Goal: Task Accomplishment & Management: Manage account settings

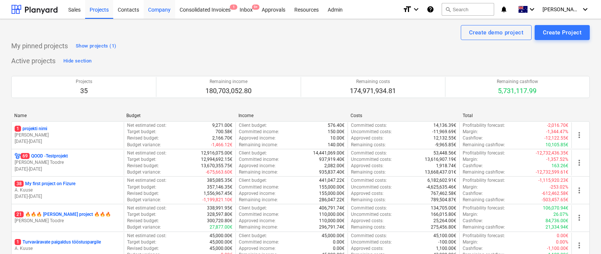
click at [158, 9] on div "Company" at bounding box center [158, 9] width 31 height 19
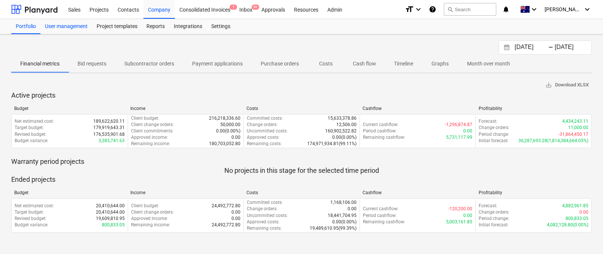
click at [80, 28] on div "User management" at bounding box center [66, 26] width 52 height 15
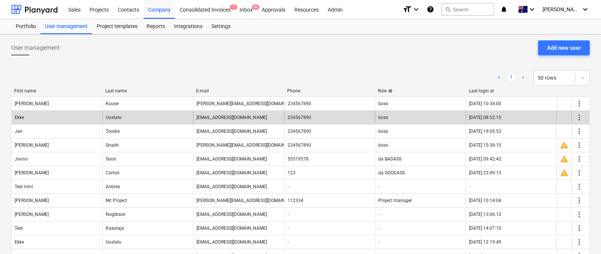
click at [578, 116] on span "more_vert" at bounding box center [578, 117] width 9 height 9
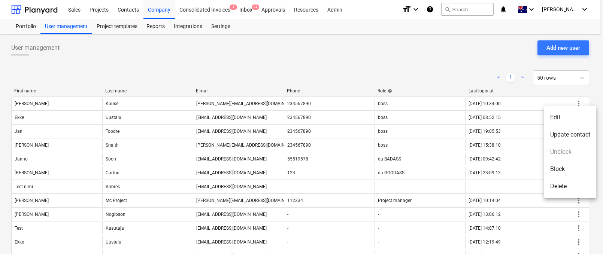
click at [565, 112] on li "Edit" at bounding box center [570, 117] width 52 height 17
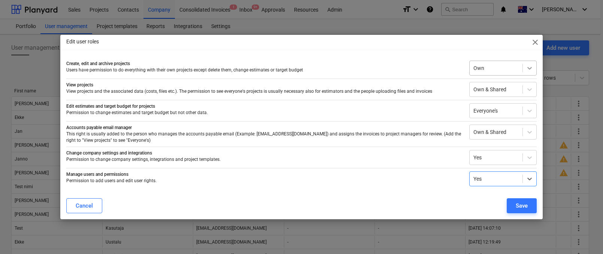
click at [523, 69] on div at bounding box center [529, 67] width 13 height 13
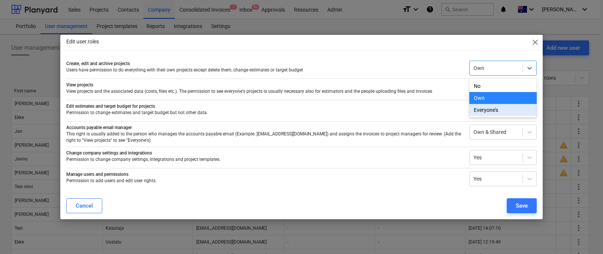
click at [491, 107] on div "Everyone's" at bounding box center [502, 110] width 67 height 12
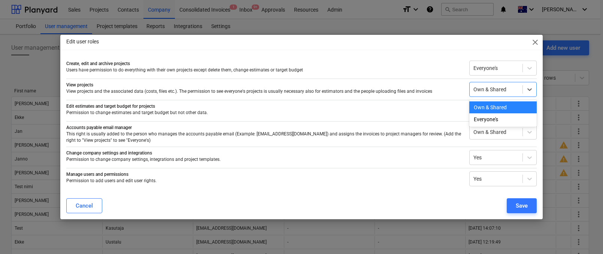
click at [499, 88] on div at bounding box center [496, 89] width 45 height 7
click at [491, 118] on div "Everyone's" at bounding box center [502, 120] width 67 height 12
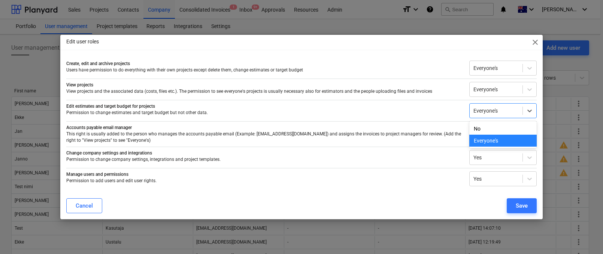
click at [500, 108] on div at bounding box center [496, 110] width 45 height 7
click at [480, 139] on div "Everyone's" at bounding box center [502, 141] width 67 height 12
click at [494, 136] on div "Own & Shared" at bounding box center [496, 132] width 53 height 10
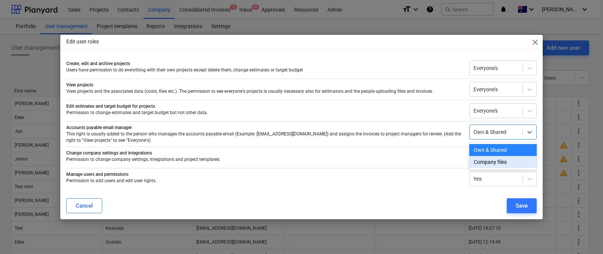
drag, startPoint x: 488, startPoint y: 155, endPoint x: 486, endPoint y: 161, distance: 6.1
click at [486, 161] on div "Own & Shared Company files" at bounding box center [502, 156] width 67 height 27
click at [486, 161] on div "Company files" at bounding box center [502, 162] width 67 height 12
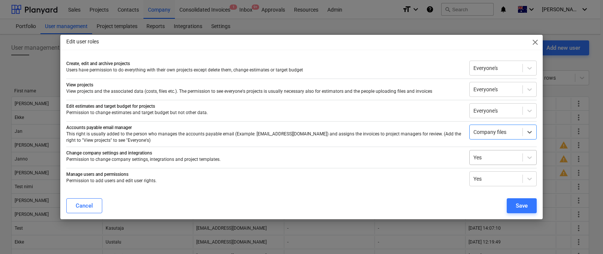
click at [489, 157] on div at bounding box center [496, 157] width 45 height 7
click at [435, 147] on div "Change company settings and integrations Permission to change company settings,…" at bounding box center [301, 156] width 471 height 18
click at [127, 24] on div "Edit user roles close Create, edit and archive projects Users have permission t…" at bounding box center [301, 127] width 603 height 254
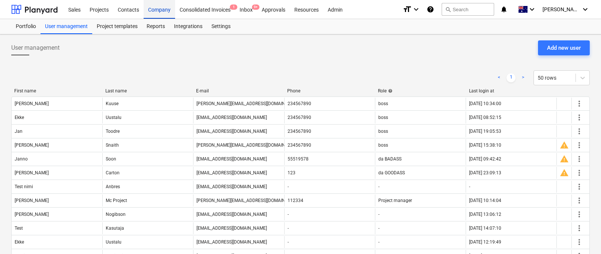
click at [156, 11] on div "Company" at bounding box center [158, 9] width 31 height 19
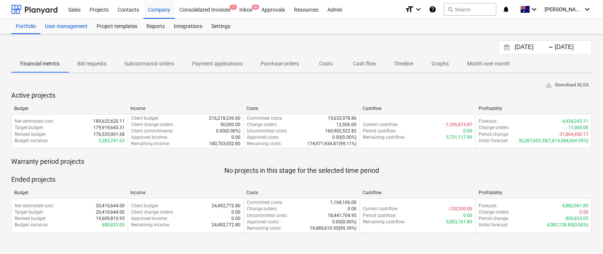
click at [74, 28] on div "User management" at bounding box center [66, 26] width 52 height 15
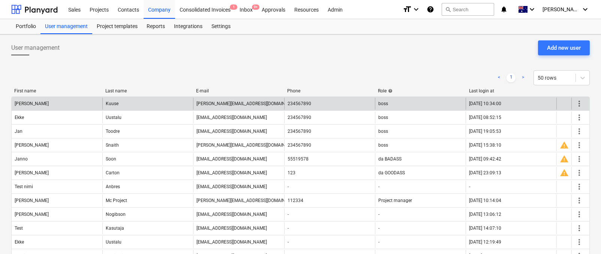
click at [580, 105] on span "more_vert" at bounding box center [578, 103] width 9 height 9
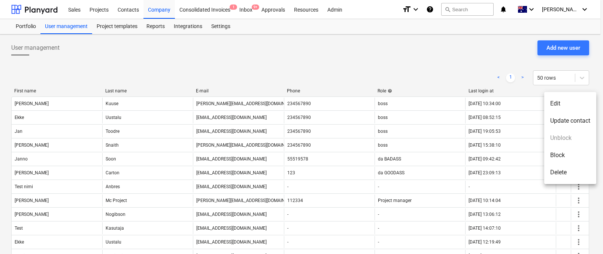
click at [569, 105] on li "Edit" at bounding box center [570, 103] width 52 height 17
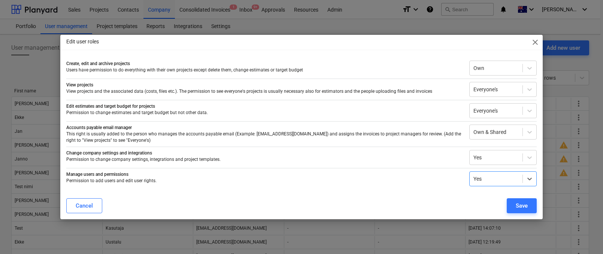
click at [533, 41] on span "close" at bounding box center [535, 42] width 9 height 9
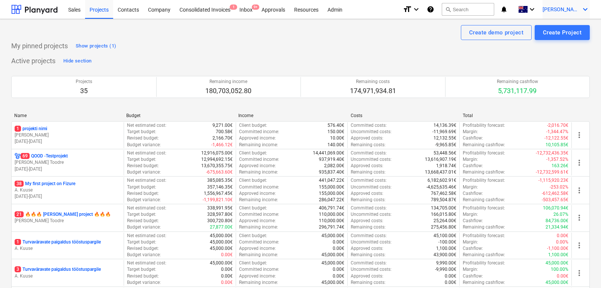
click at [566, 11] on span "[PERSON_NAME]" at bounding box center [560, 9] width 37 height 6
click at [85, 136] on div at bounding box center [300, 144] width 601 height 288
click at [85, 136] on p "[PERSON_NAME]" at bounding box center [68, 135] width 106 height 6
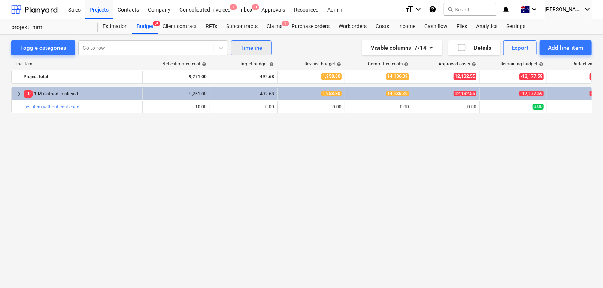
click at [251, 45] on div "Timeline" at bounding box center [252, 48] width 22 height 10
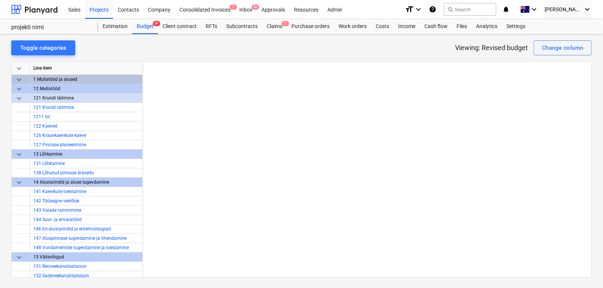
scroll to position [0, 5578]
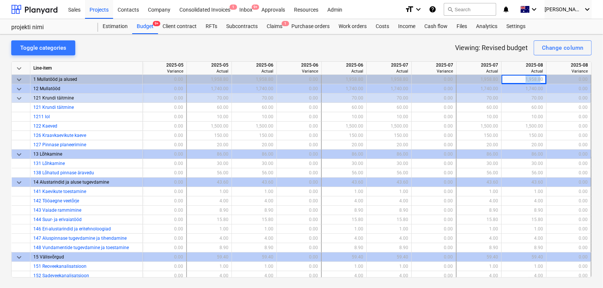
drag, startPoint x: 523, startPoint y: 79, endPoint x: 538, endPoint y: 79, distance: 15.0
click at [538, 79] on div "1,958.80" at bounding box center [524, 79] width 39 height 9
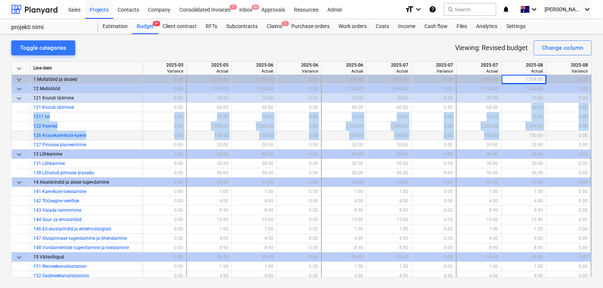
drag, startPoint x: 520, startPoint y: 106, endPoint x: 520, endPoint y: 138, distance: 32.2
click at [520, 138] on div "keyboard_arrow_down Line-item 2025-05 Actual 2025-05 Variance 2025-05 Actual 20…" at bounding box center [301, 169] width 581 height 217
click at [520, 138] on div "150.00" at bounding box center [524, 135] width 39 height 9
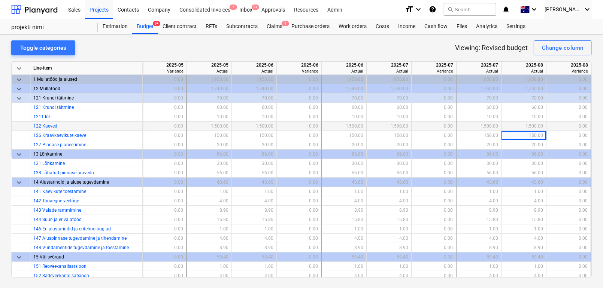
click at [517, 122] on div "1,500.00" at bounding box center [524, 126] width 39 height 9
click at [514, 111] on div "60.00" at bounding box center [524, 107] width 39 height 9
click at [143, 27] on div "Budget 9+" at bounding box center [145, 26] width 26 height 15
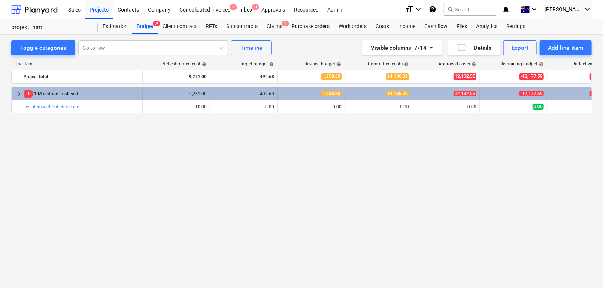
click at [17, 93] on span "keyboard_arrow_right" at bounding box center [19, 94] width 9 height 9
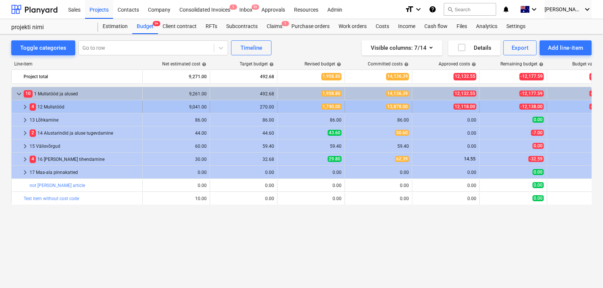
click at [24, 107] on span "keyboard_arrow_right" at bounding box center [25, 107] width 9 height 9
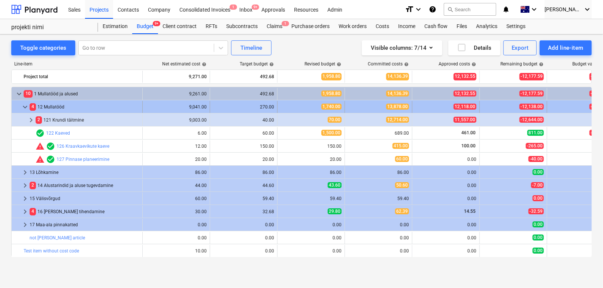
click at [26, 108] on span "keyboard_arrow_down" at bounding box center [25, 107] width 9 height 9
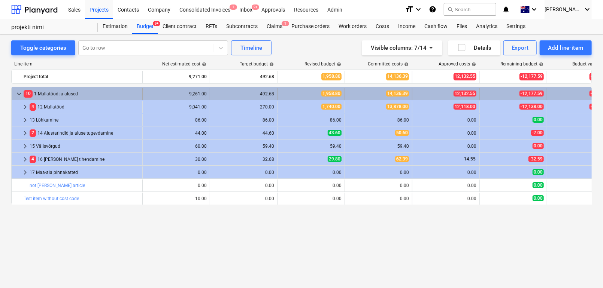
click at [22, 98] on div "keyboard_arrow_down" at bounding box center [19, 94] width 9 height 12
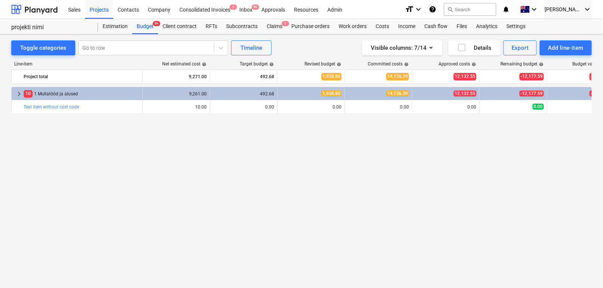
click at [22, 98] on span "keyboard_arrow_right" at bounding box center [19, 94] width 9 height 9
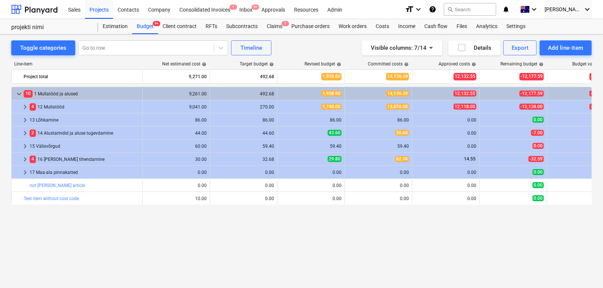
click at [259, 56] on div "Line-item Net estimated cost help Target budget help Revised budget help Commit…" at bounding box center [301, 160] width 581 height 211
click at [257, 54] on button "Timeline" at bounding box center [251, 47] width 40 height 15
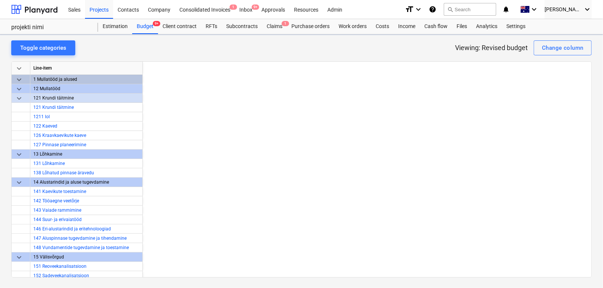
scroll to position [0, 5578]
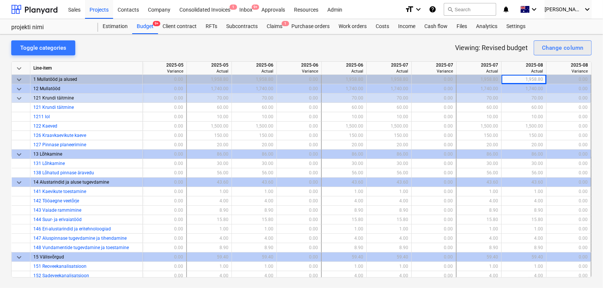
click at [550, 52] on div "Change column" at bounding box center [563, 48] width 42 height 10
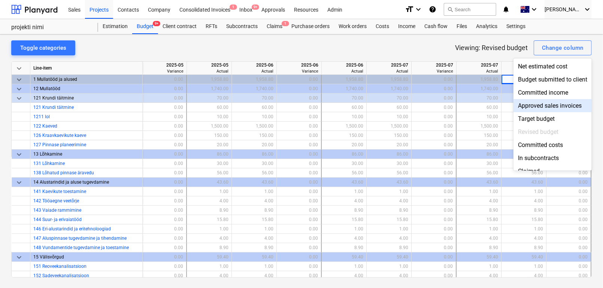
click at [523, 105] on div "Approved sales invoices" at bounding box center [553, 105] width 78 height 13
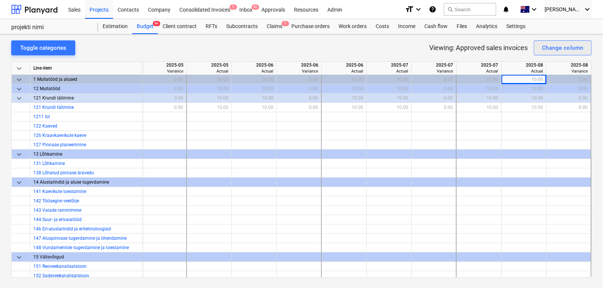
click at [545, 53] on button "Change column" at bounding box center [563, 47] width 58 height 15
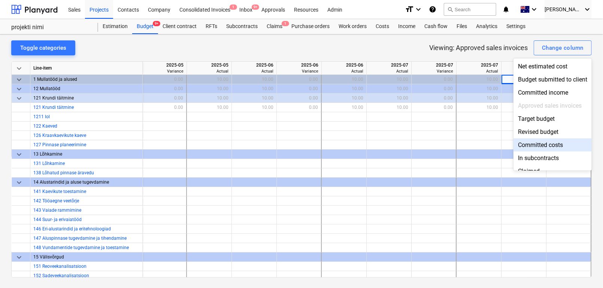
click at [532, 142] on div "Committed costs" at bounding box center [553, 145] width 78 height 13
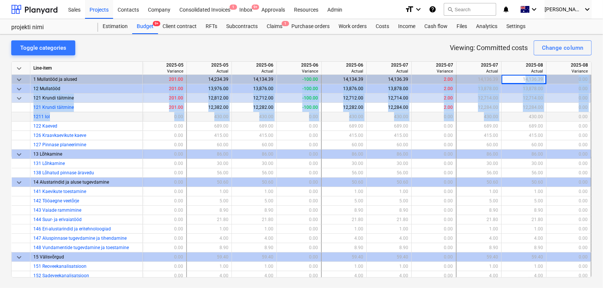
drag, startPoint x: 524, startPoint y: 82, endPoint x: 524, endPoint y: 120, distance: 37.5
click at [524, 120] on div "keyboard_arrow_down Line-item 2025-05 Actual 2025-05 Variance 2025-05 Actual 20…" at bounding box center [301, 169] width 581 height 217
click at [524, 120] on div "430.00" at bounding box center [524, 116] width 39 height 9
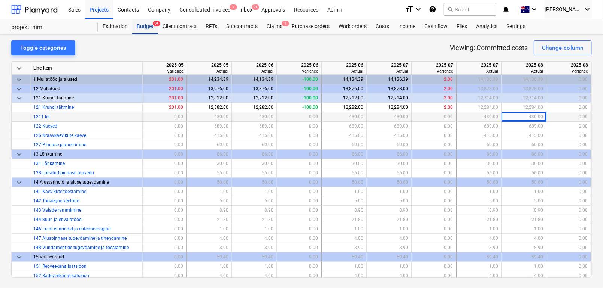
click at [154, 27] on div "Budget 9+" at bounding box center [145, 26] width 26 height 15
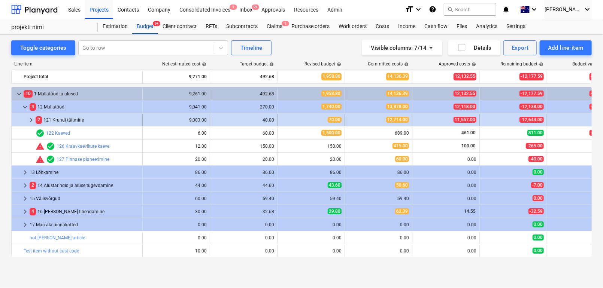
click at [32, 118] on span "keyboard_arrow_right" at bounding box center [31, 120] width 9 height 9
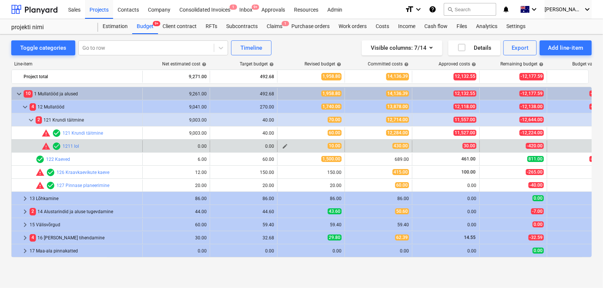
click at [281, 145] on button "edit" at bounding box center [285, 146] width 9 height 9
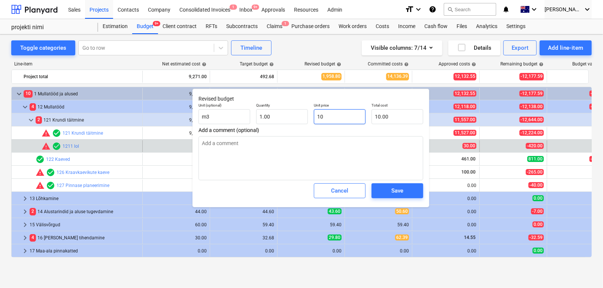
click at [343, 113] on input "10" at bounding box center [340, 116] width 52 height 15
type input "110"
type textarea "x"
type input "110.00"
click at [343, 113] on input "110" at bounding box center [340, 116] width 52 height 15
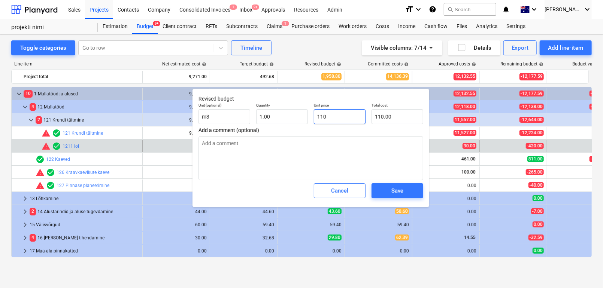
click at [343, 113] on input "110" at bounding box center [340, 116] width 52 height 15
type input "1"
type textarea "x"
type input "1.00"
type input "15"
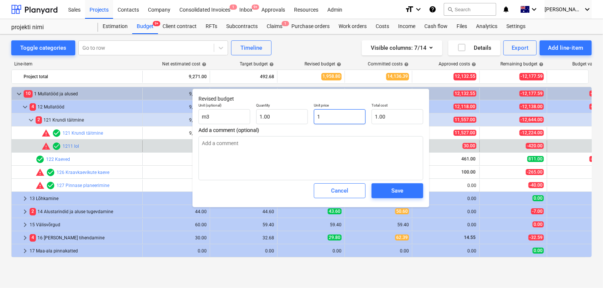
type textarea "x"
type input "15.00"
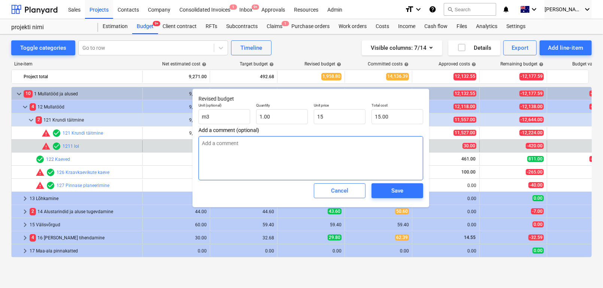
type input "15.00"
click at [337, 147] on textarea at bounding box center [311, 158] width 225 height 44
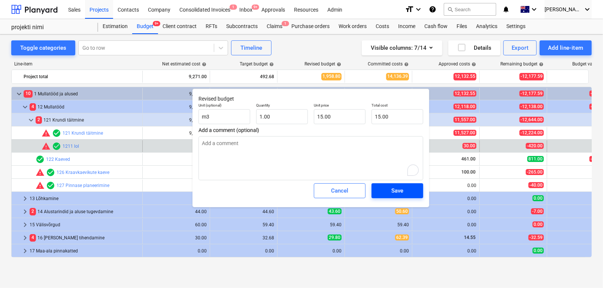
click at [393, 192] on div "Save" at bounding box center [398, 191] width 12 height 10
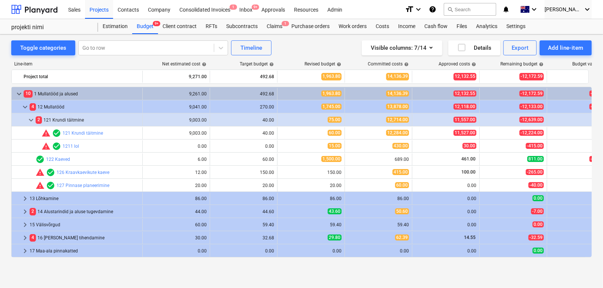
type textarea "x"
type input "1.00"
type input "15.00"
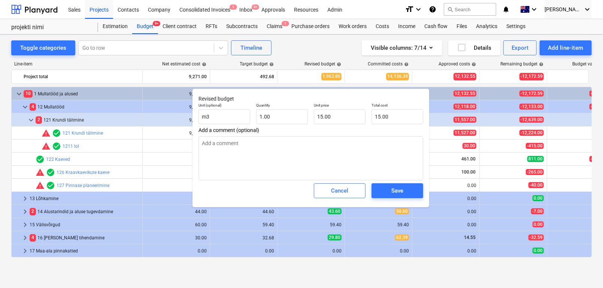
type textarea "x"
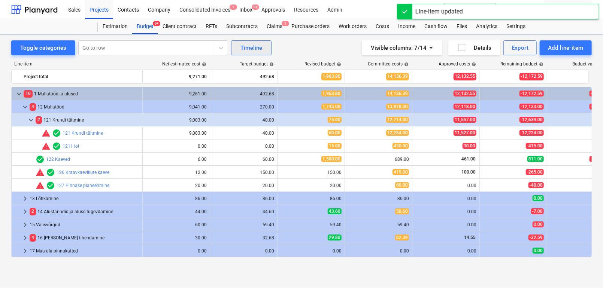
click at [249, 51] on div "Timeline" at bounding box center [252, 48] width 22 height 10
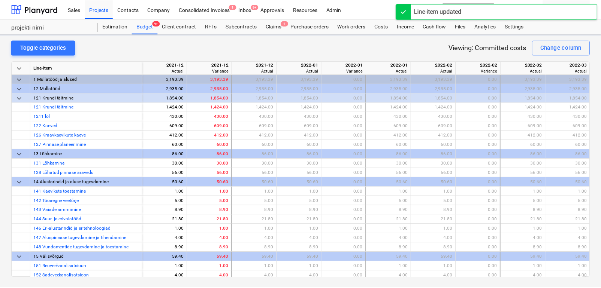
scroll to position [0, 5578]
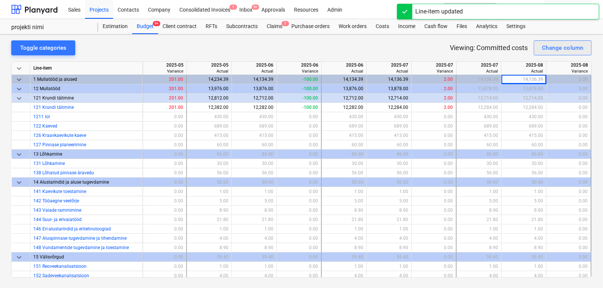
click at [543, 51] on div "Change column" at bounding box center [563, 48] width 42 height 10
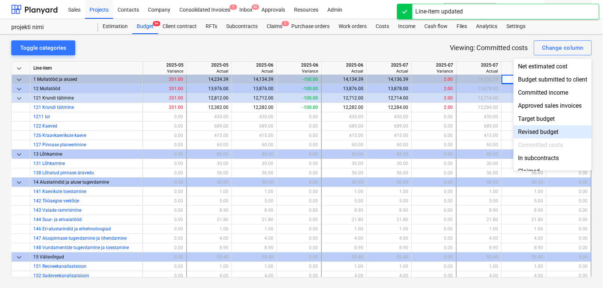
click at [523, 130] on div "Revised budget" at bounding box center [553, 132] width 78 height 13
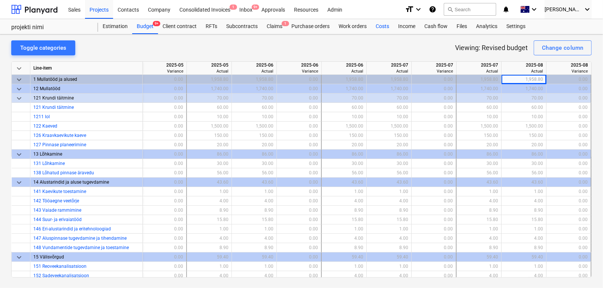
click at [385, 26] on div "Costs" at bounding box center [382, 26] width 22 height 15
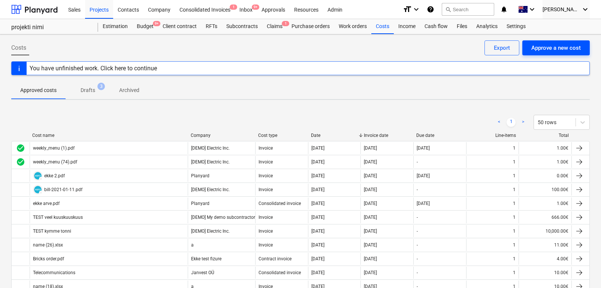
click at [555, 55] on button "Approve a new cost" at bounding box center [555, 47] width 67 height 15
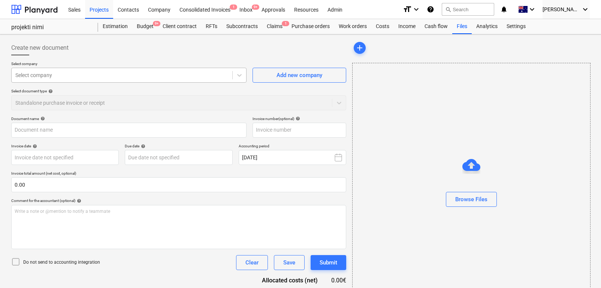
click at [161, 73] on div at bounding box center [121, 75] width 213 height 7
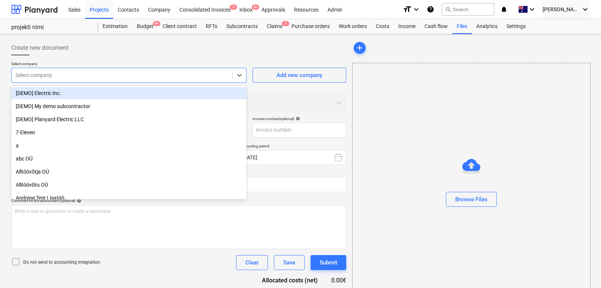
click at [136, 98] on div "[DEMO] Electric Inc." at bounding box center [128, 93] width 235 height 12
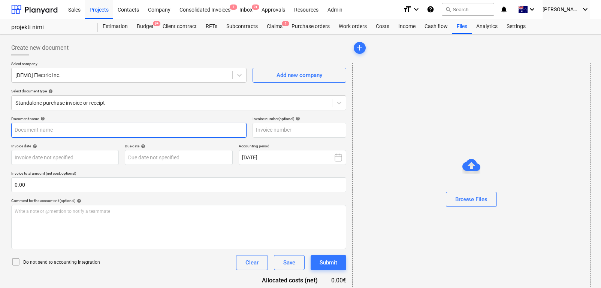
click at [109, 126] on input "text" at bounding box center [128, 130] width 235 height 15
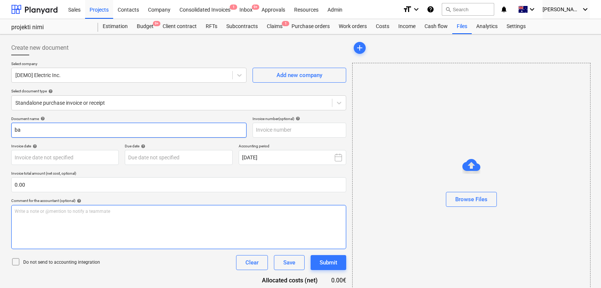
type input "ba"
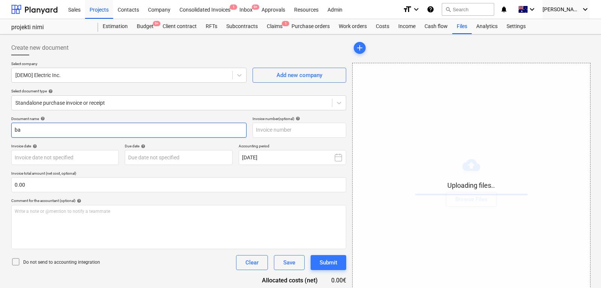
scroll to position [30, 0]
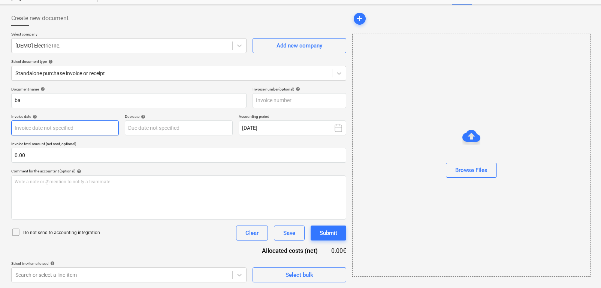
click at [60, 127] on body "Sales Projects Contacts Company Consolidated Invoices 1 Inbox 9+ Approvals Reso…" at bounding box center [300, 114] width 601 height 288
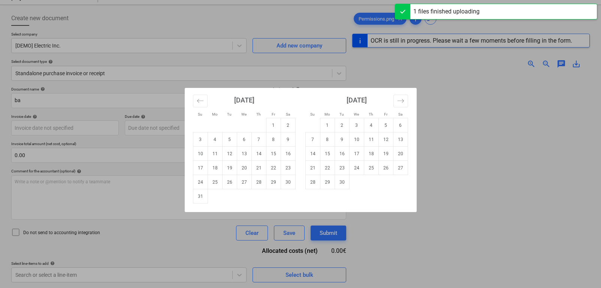
click at [72, 163] on div "Su Mo Tu We Th Fr Sa Su Mo Tu We Th Fr Sa [DATE] 1 2 3 4 5 6 7 8 9 10 11 12 13 …" at bounding box center [300, 144] width 601 height 288
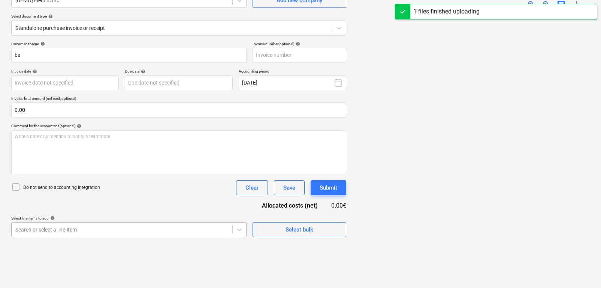
click at [193, 214] on body "Sales Projects Contacts Company Consolidated Invoices 1 Inbox 9+ Approvals Reso…" at bounding box center [300, 69] width 601 height 288
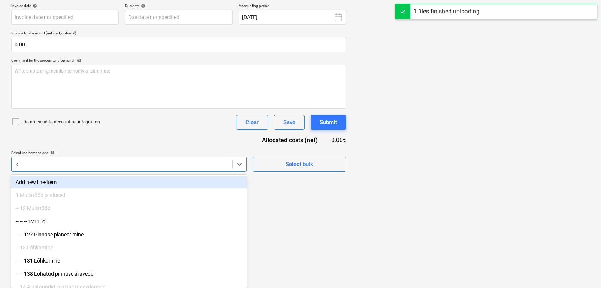
scroll to position [75, 0]
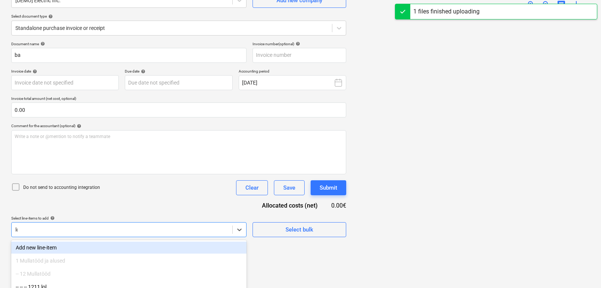
type input "lol"
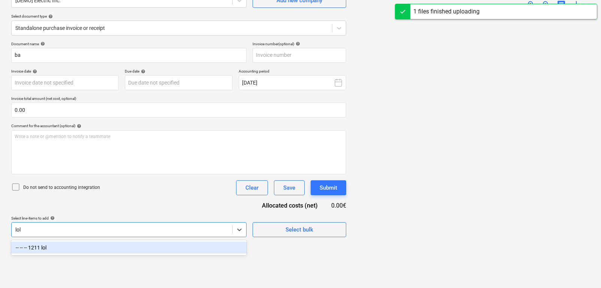
click at [121, 245] on div "-- -- -- 1211 lol" at bounding box center [128, 248] width 235 height 12
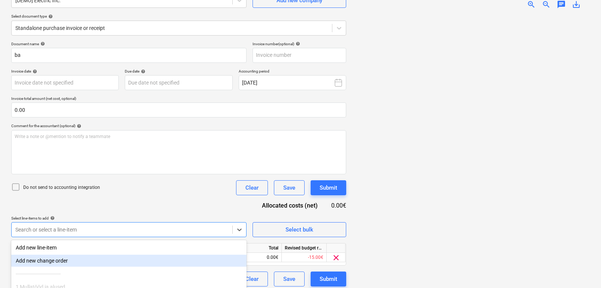
click at [260, 240] on div "Document name help ba Invoice number (optional) help Invoice date help Press th…" at bounding box center [178, 164] width 335 height 245
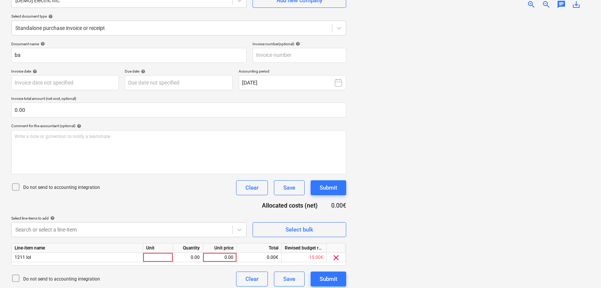
scroll to position [79, 0]
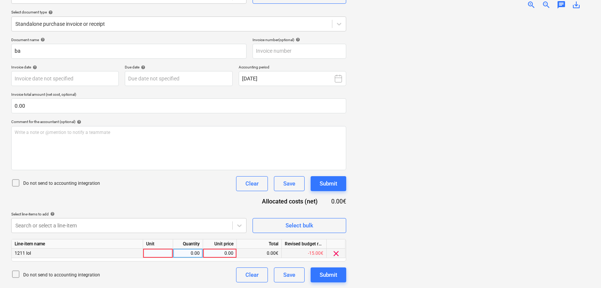
click at [220, 253] on div "0.00" at bounding box center [219, 253] width 27 height 9
type input "100"
click at [198, 199] on div "Document name help ba Invoice number (optional) help Invoice date help Press th…" at bounding box center [178, 159] width 335 height 245
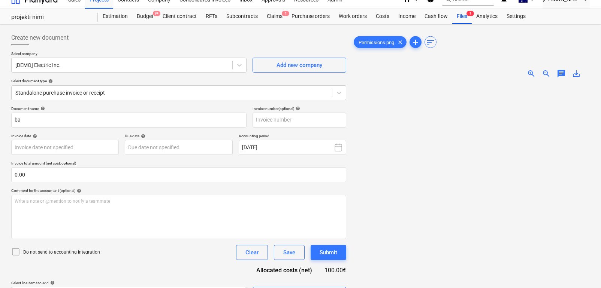
scroll to position [0, 0]
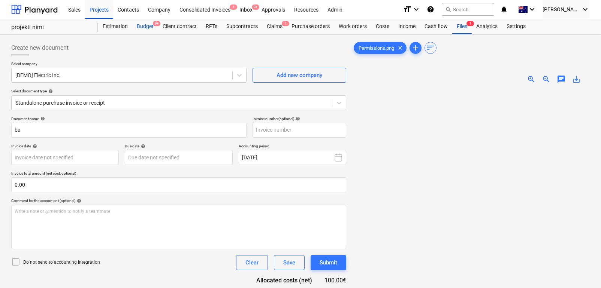
click at [146, 25] on div "Budget 9+" at bounding box center [145, 26] width 26 height 15
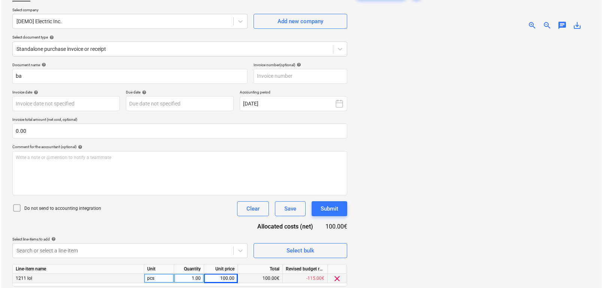
scroll to position [57, 0]
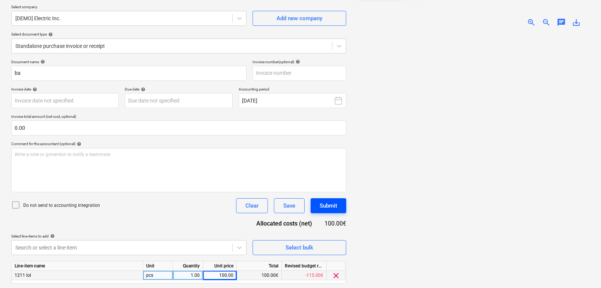
click at [320, 205] on div "Submit" at bounding box center [329, 206] width 18 height 10
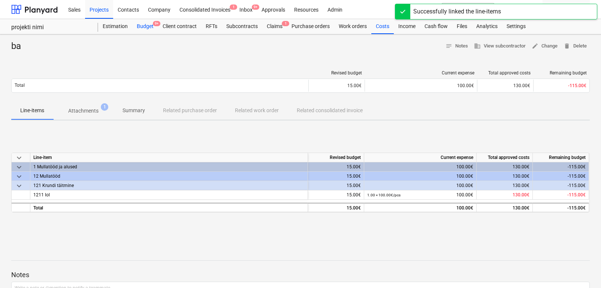
click at [143, 27] on div "Budget 9+" at bounding box center [145, 26] width 26 height 15
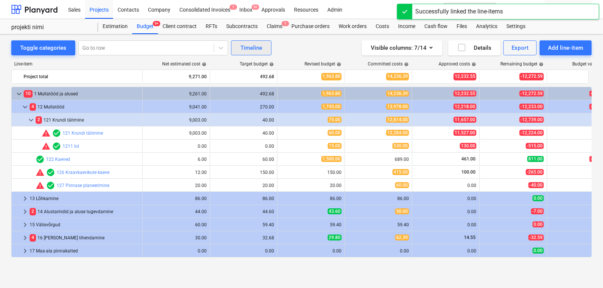
click at [248, 47] on div "Timeline" at bounding box center [252, 48] width 22 height 10
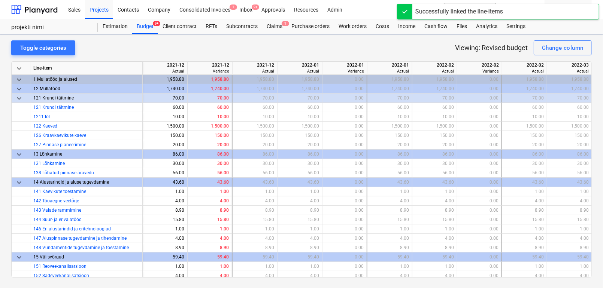
scroll to position [0, 5578]
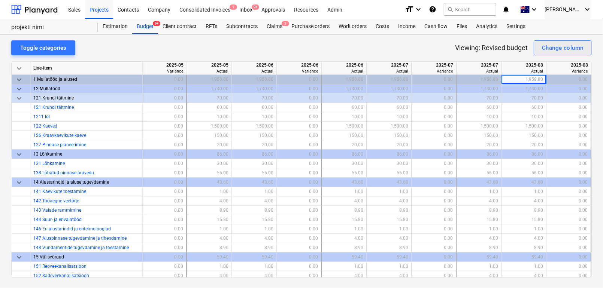
click at [538, 49] on button "Change column" at bounding box center [563, 47] width 58 height 15
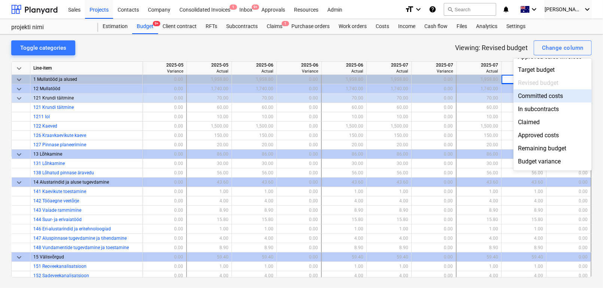
scroll to position [49, 0]
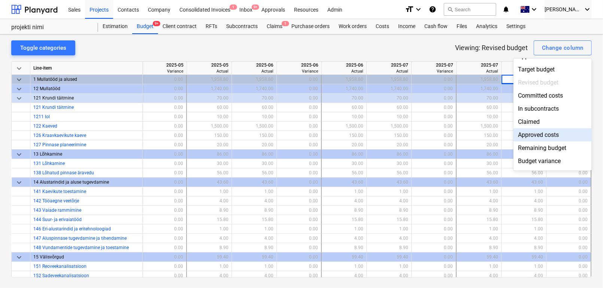
click at [534, 134] on div "Approved costs" at bounding box center [553, 135] width 78 height 13
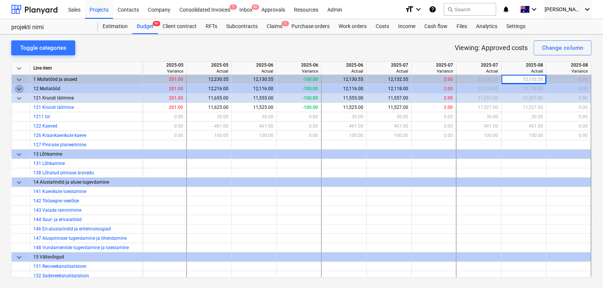
click at [15, 89] on span "keyboard_arrow_down" at bounding box center [19, 89] width 9 height 9
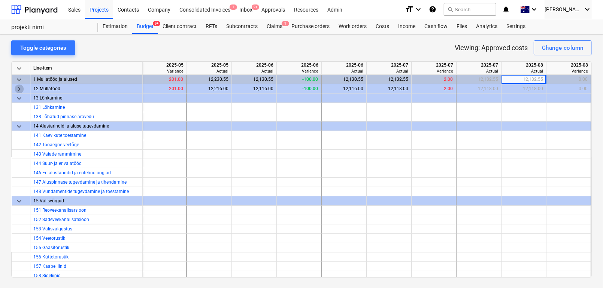
click at [15, 89] on span "keyboard_arrow_right" at bounding box center [19, 89] width 9 height 9
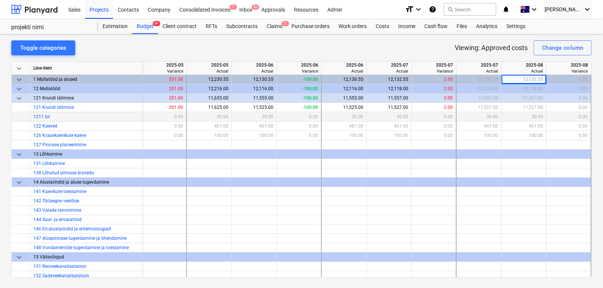
click at [513, 116] on div "30.00" at bounding box center [524, 116] width 39 height 9
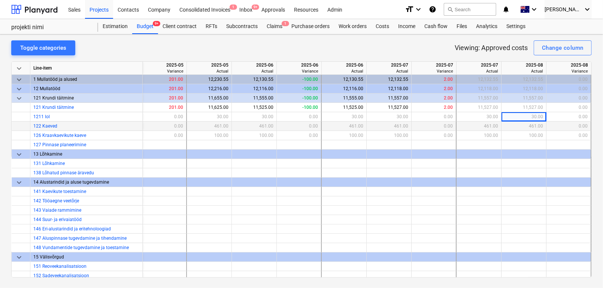
click at [514, 124] on div "461.00" at bounding box center [524, 126] width 39 height 9
drag, startPoint x: 526, startPoint y: 128, endPoint x: 535, endPoint y: 128, distance: 8.2
click at [535, 128] on div "461.00" at bounding box center [524, 126] width 39 height 9
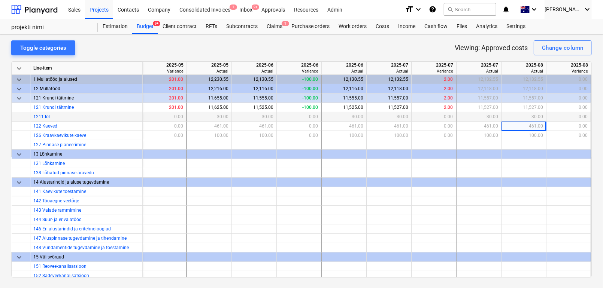
click at [532, 121] on div "30.00" at bounding box center [524, 116] width 39 height 9
click at [531, 115] on div "30.00" at bounding box center [524, 116] width 39 height 9
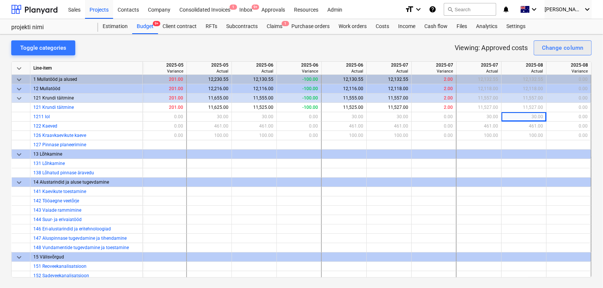
click at [546, 49] on div "Change column" at bounding box center [563, 48] width 42 height 10
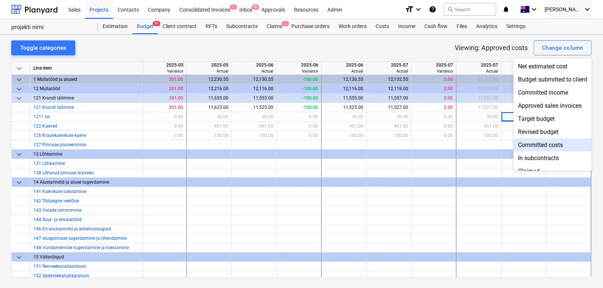
click at [529, 146] on div "Committed costs" at bounding box center [553, 145] width 78 height 13
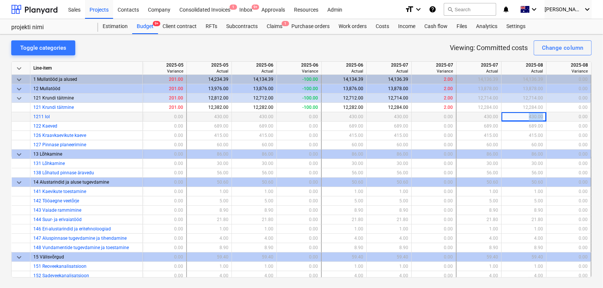
drag, startPoint x: 525, startPoint y: 117, endPoint x: 541, endPoint y: 117, distance: 16.9
click at [541, 117] on div "430.00" at bounding box center [524, 116] width 45 height 9
click at [522, 117] on div "430.00" at bounding box center [524, 116] width 39 height 9
drag, startPoint x: 522, startPoint y: 117, endPoint x: 544, endPoint y: 117, distance: 22.1
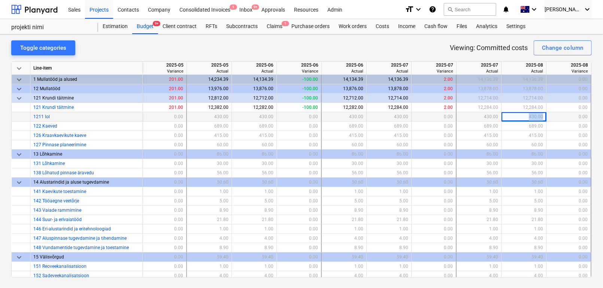
click at [0, 0] on div "1211 lol 430.00 0.00 430.00 430.00 0.00 430.00 430.00 0.00 430.00 430.00 0.00" at bounding box center [0, 0] width 0 height 0
click at [532, 116] on div "430.00" at bounding box center [524, 116] width 39 height 9
click at [553, 41] on button "Change column" at bounding box center [563, 47] width 58 height 15
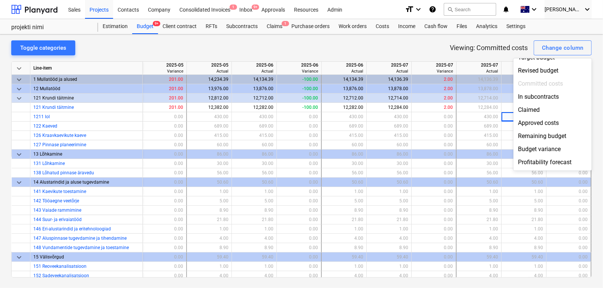
scroll to position [75, 0]
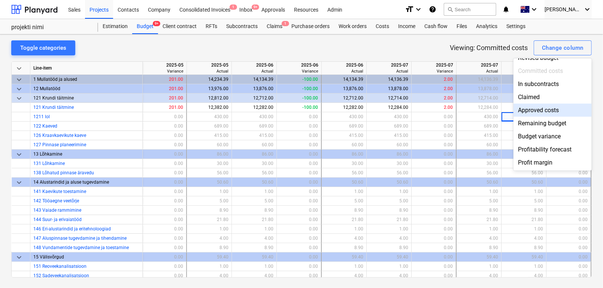
click at [535, 111] on div "Approved costs" at bounding box center [553, 110] width 78 height 13
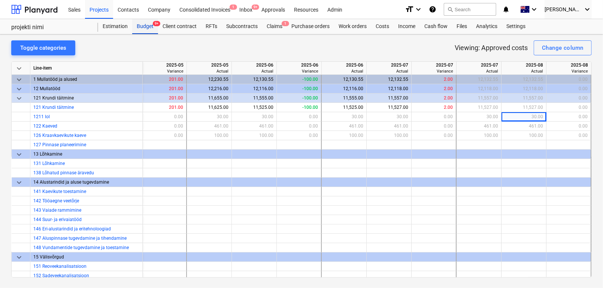
click at [142, 22] on div "Budget 9+" at bounding box center [145, 26] width 26 height 15
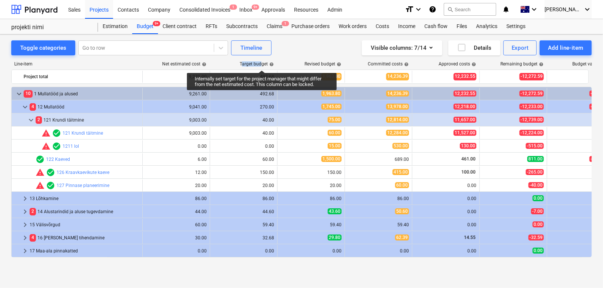
drag, startPoint x: 242, startPoint y: 62, endPoint x: 262, endPoint y: 62, distance: 20.2
click at [262, 62] on div "Target budget help" at bounding box center [257, 63] width 34 height 5
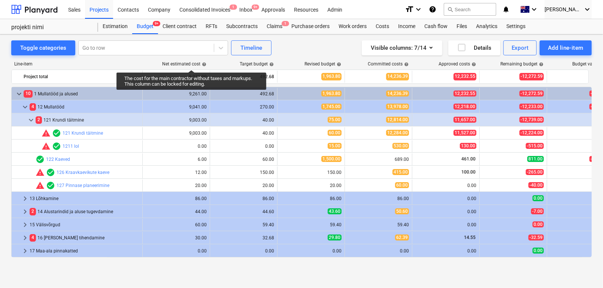
click at [191, 63] on div "Net estimated cost help" at bounding box center [184, 63] width 44 height 5
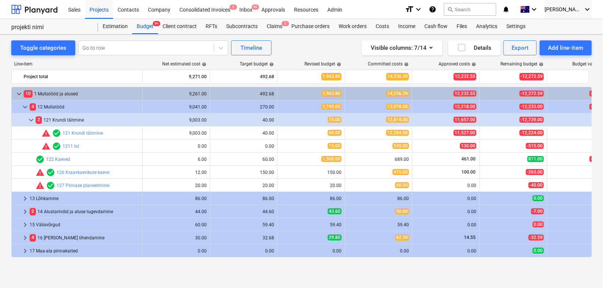
click at [252, 59] on div "Line-item Net estimated cost help Target budget help Revised budget help Commit…" at bounding box center [301, 160] width 581 height 211
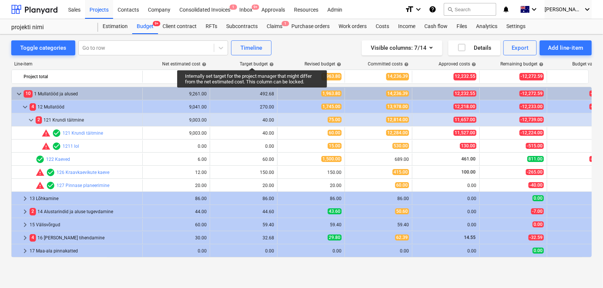
click at [252, 61] on div "Target budget help" at bounding box center [257, 63] width 34 height 5
click at [254, 62] on div "Target budget help" at bounding box center [257, 63] width 34 height 5
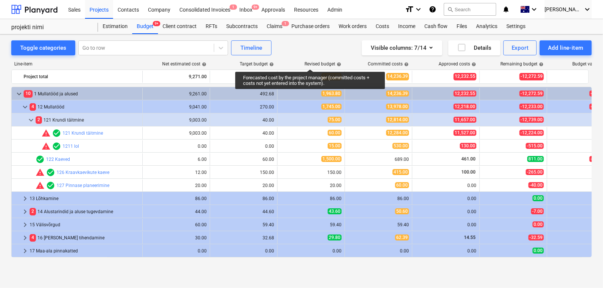
click at [310, 63] on div "Revised budget help" at bounding box center [323, 63] width 37 height 5
click at [307, 58] on div "Line-item Net estimated cost help Target budget help Revised budget help Commit…" at bounding box center [301, 160] width 581 height 211
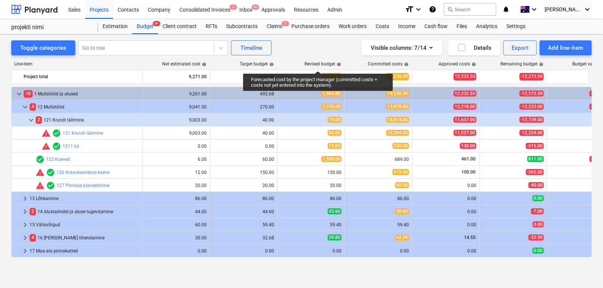
click at [318, 64] on div "Revised budget help" at bounding box center [323, 63] width 37 height 5
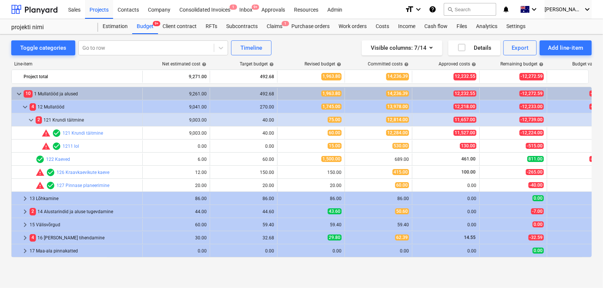
click at [252, 62] on div "Target budget help" at bounding box center [257, 63] width 34 height 5
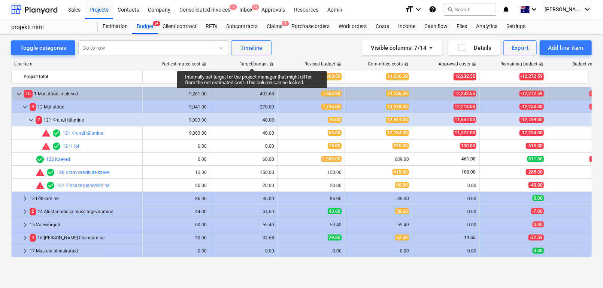
click at [252, 62] on div "Target budget help" at bounding box center [257, 63] width 34 height 5
click at [251, 63] on div "Target budget help" at bounding box center [257, 63] width 34 height 5
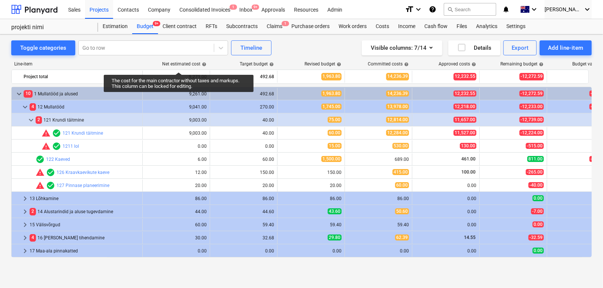
click at [179, 66] on div "Net estimated cost help" at bounding box center [184, 63] width 44 height 5
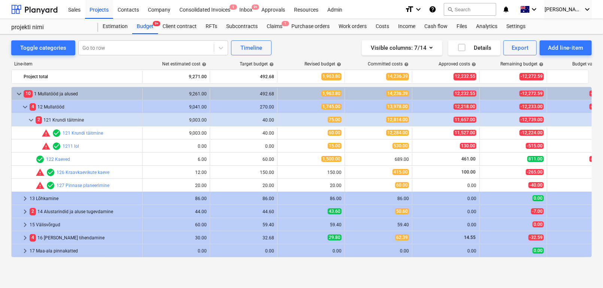
click at [207, 64] on div "Net estimated cost help" at bounding box center [175, 63] width 67 height 5
click at [305, 25] on div "Purchase orders" at bounding box center [310, 26] width 47 height 15
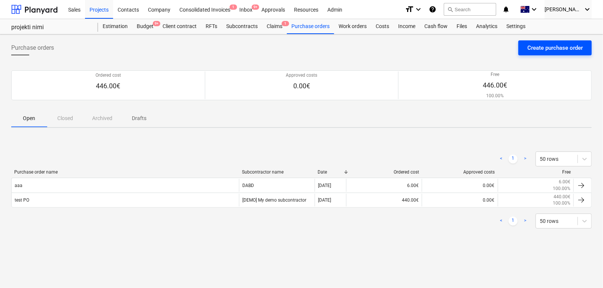
click at [536, 48] on div "Create purchase order" at bounding box center [555, 48] width 55 height 10
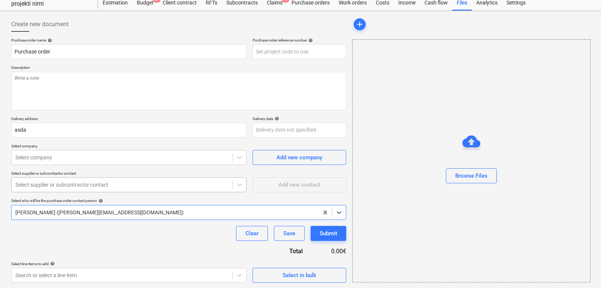
scroll to position [24, 0]
click at [205, 267] on p "Select line-items to add help" at bounding box center [128, 265] width 235 height 6
click at [202, 265] on body "Sales Projects Contacts Company Consolidated Invoices 1 Inbox 9+ Approvals Reso…" at bounding box center [300, 120] width 601 height 288
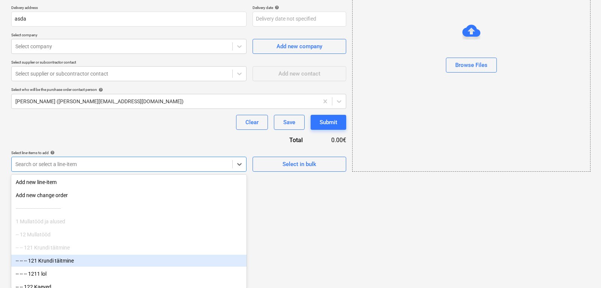
click at [59, 261] on div "-- -- -- 121 Krundi täitmine" at bounding box center [128, 261] width 235 height 12
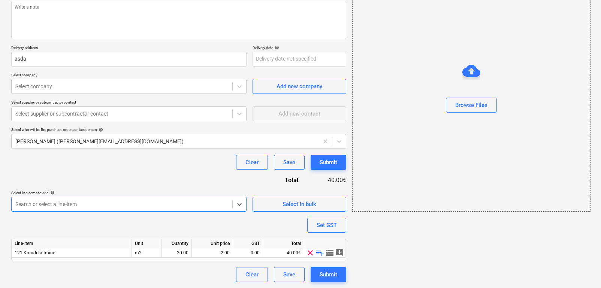
scroll to position [94, 0]
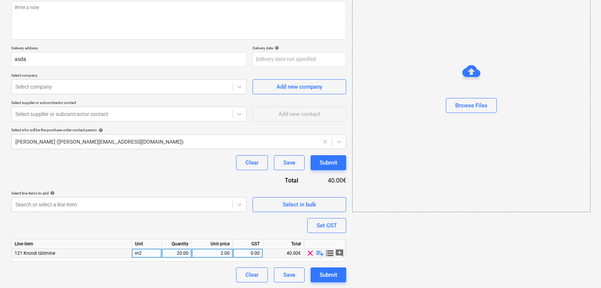
click at [318, 251] on span "playlist_add" at bounding box center [319, 253] width 9 height 9
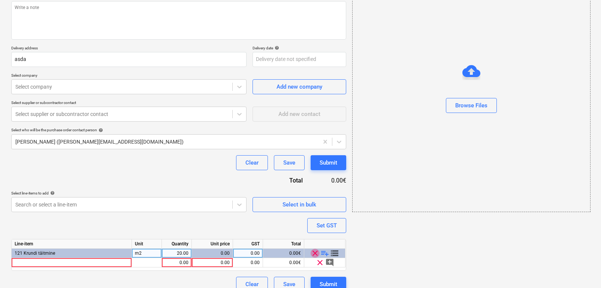
click at [318, 251] on span "clear" at bounding box center [315, 253] width 9 height 9
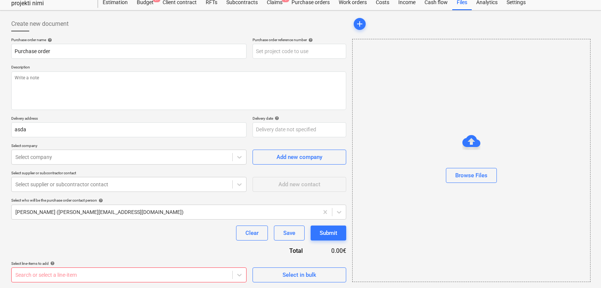
scroll to position [135, 0]
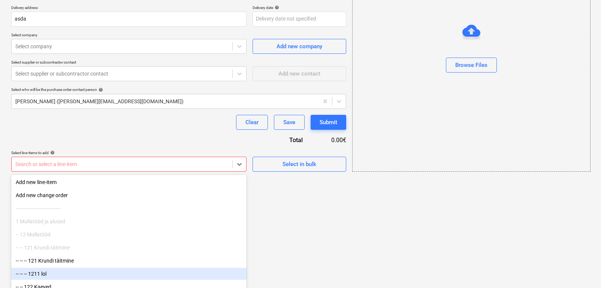
click at [223, 154] on body "Sales Projects Contacts Company Consolidated Invoices 1 Inbox 9+ Approvals Reso…" at bounding box center [300, 9] width 601 height 288
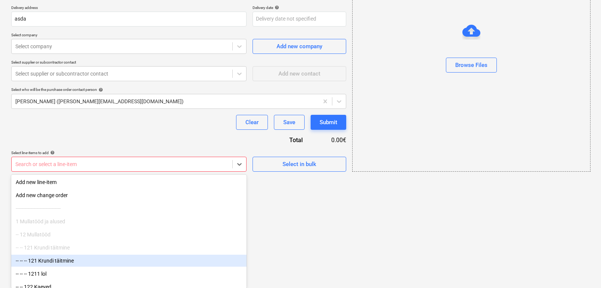
click at [118, 260] on div "-- -- -- 121 Krundi täitmine" at bounding box center [128, 261] width 235 height 12
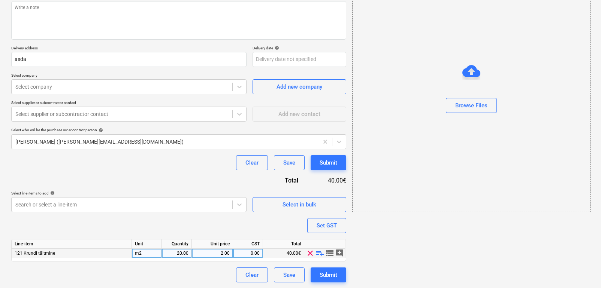
click at [319, 254] on span "playlist_add" at bounding box center [319, 253] width 9 height 9
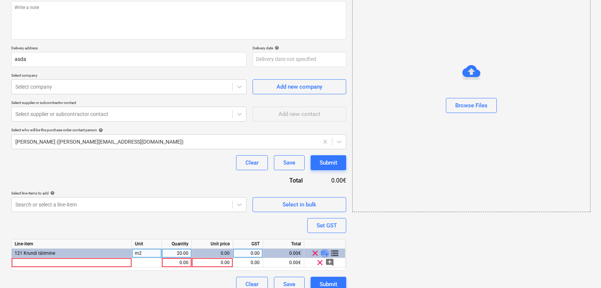
click at [323, 253] on span "playlist_add" at bounding box center [324, 253] width 9 height 9
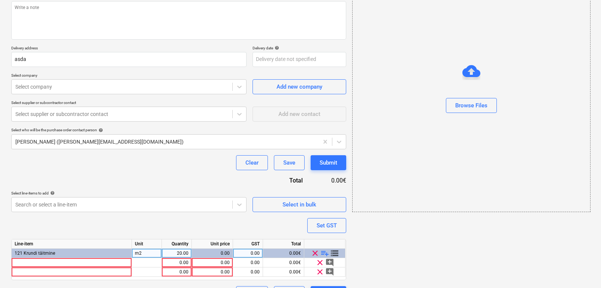
click at [323, 253] on span "playlist_add" at bounding box center [324, 253] width 9 height 9
type textarea "x"
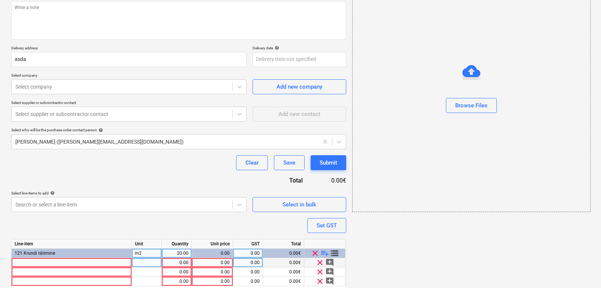
click at [37, 262] on div at bounding box center [72, 263] width 120 height 9
type input "Kitrchen 1"
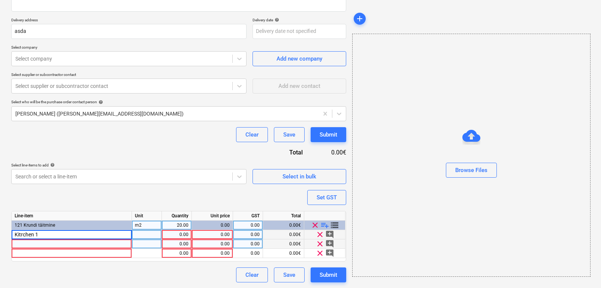
click at [21, 244] on div at bounding box center [72, 244] width 120 height 9
click at [51, 235] on div "Kitrchen 1" at bounding box center [72, 234] width 120 height 9
type textarea "x"
type input "Kitrchen 1 -"
type textarea "x"
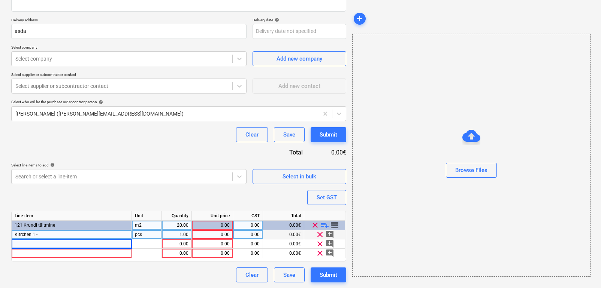
click at [22, 234] on span "Kitrchen 1 -" at bounding box center [26, 234] width 23 height 5
type input "Kitchen 1 -"
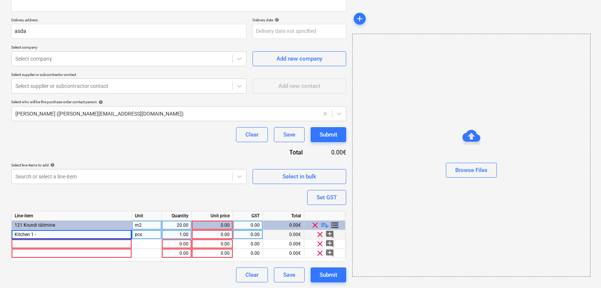
click at [61, 201] on div "Purchase order name help Purchase order Purchase order reference number help De…" at bounding box center [178, 111] width 335 height 344
type textarea "x"
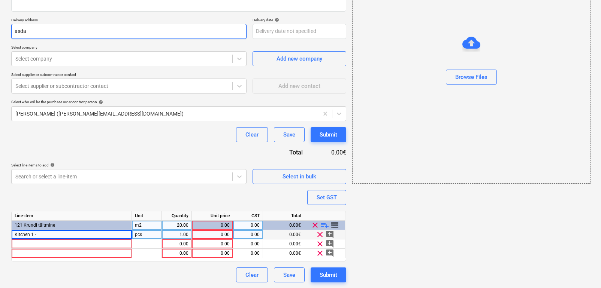
scroll to position [0, 0]
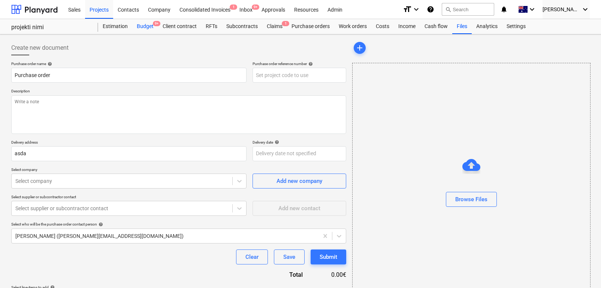
click at [137, 26] on div "Budget 9+" at bounding box center [145, 26] width 26 height 15
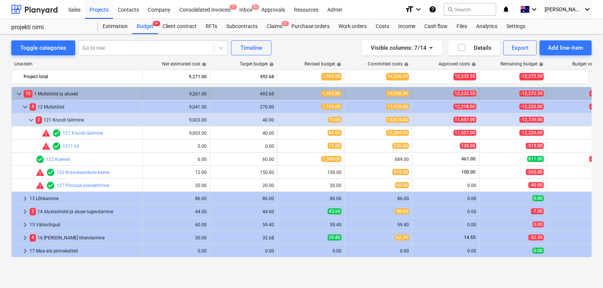
click at [21, 90] on span "keyboard_arrow_down" at bounding box center [19, 94] width 9 height 9
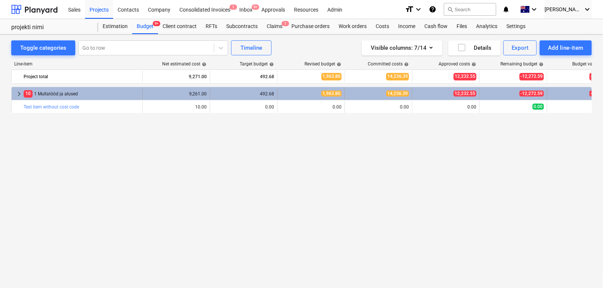
click at [19, 96] on span "keyboard_arrow_right" at bounding box center [19, 94] width 9 height 9
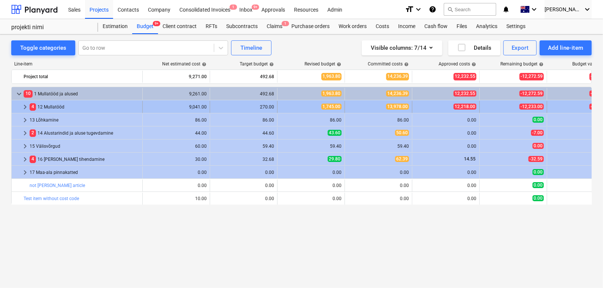
click at [25, 105] on span "keyboard_arrow_right" at bounding box center [25, 107] width 9 height 9
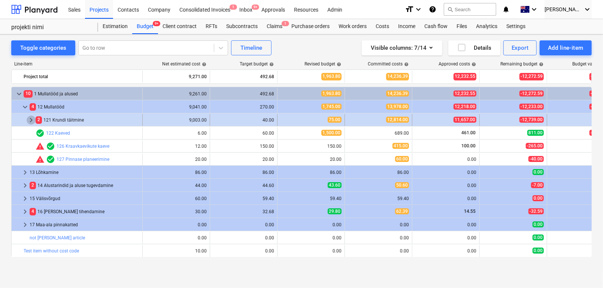
click at [31, 120] on span "keyboard_arrow_right" at bounding box center [31, 120] width 9 height 9
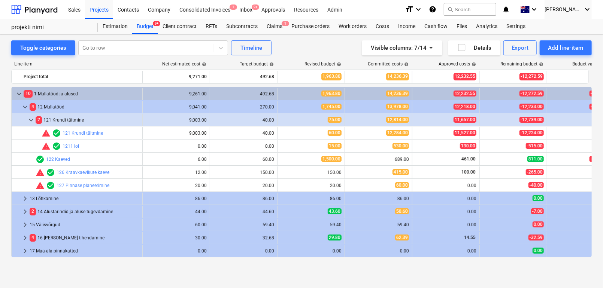
click at [31, 120] on span "keyboard_arrow_down" at bounding box center [31, 120] width 9 height 9
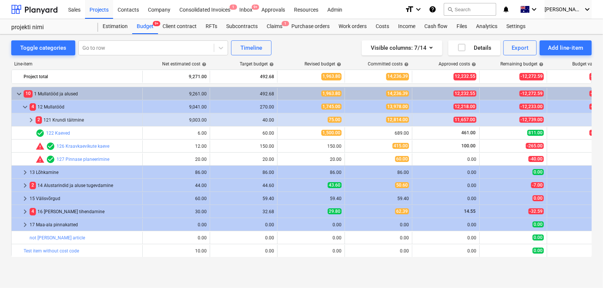
click at [31, 120] on span "keyboard_arrow_right" at bounding box center [31, 120] width 9 height 9
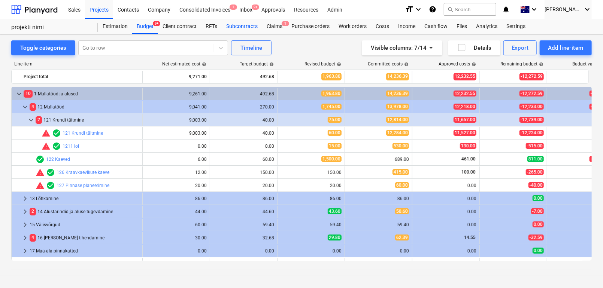
click at [227, 27] on div "Subcontracts" at bounding box center [242, 26] width 40 height 15
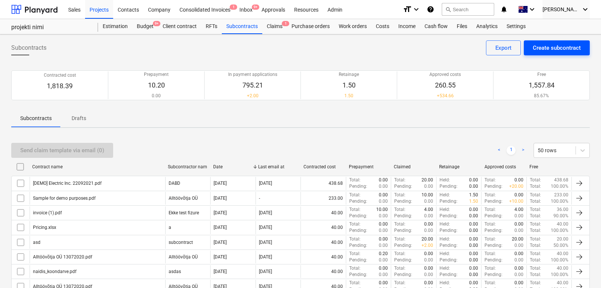
click at [539, 44] on div "Create subcontract" at bounding box center [557, 48] width 48 height 10
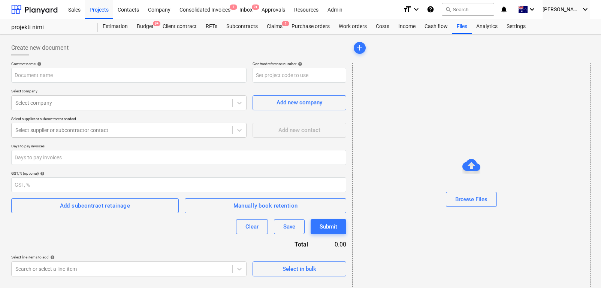
scroll to position [24, 0]
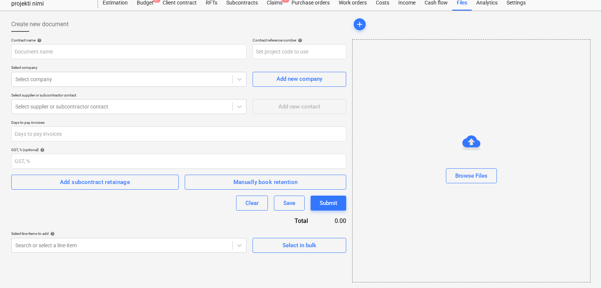
click at [215, 236] on div "Select line-items to add help" at bounding box center [128, 234] width 235 height 5
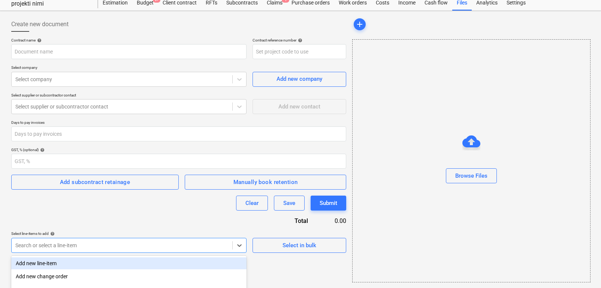
click at [213, 245] on body "Sales Projects Contacts Company Consolidated Invoices 1 Inbox 9+ Approvals Reso…" at bounding box center [300, 120] width 601 height 288
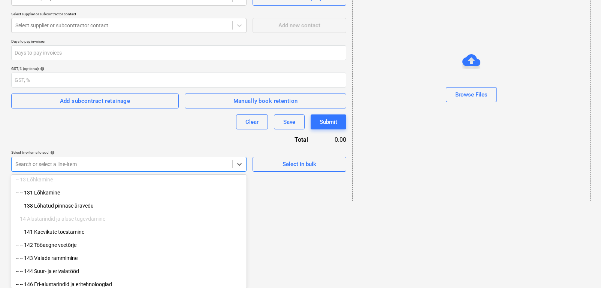
scroll to position [146, 0]
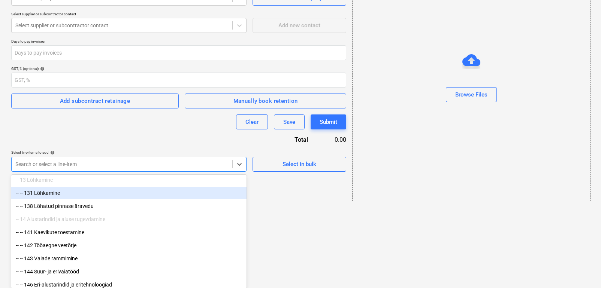
click at [143, 196] on div "-- -- 131 Lõhkamine" at bounding box center [128, 193] width 235 height 12
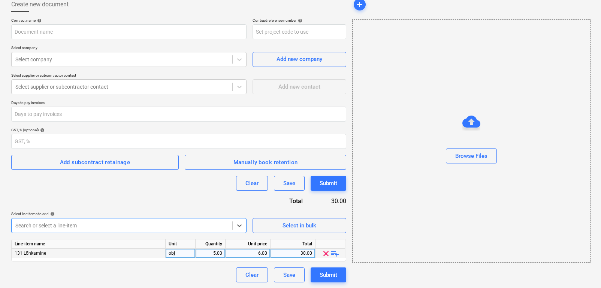
click at [334, 253] on span "playlist_add" at bounding box center [334, 254] width 9 height 9
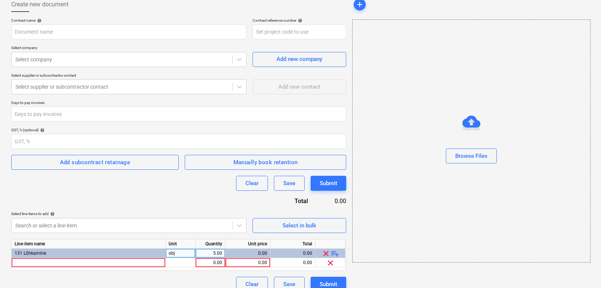
click at [334, 253] on span "playlist_add" at bounding box center [334, 254] width 9 height 9
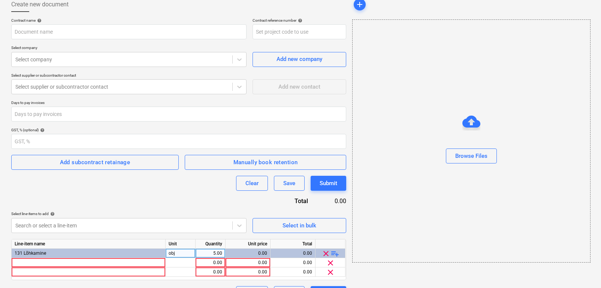
scroll to position [62, 0]
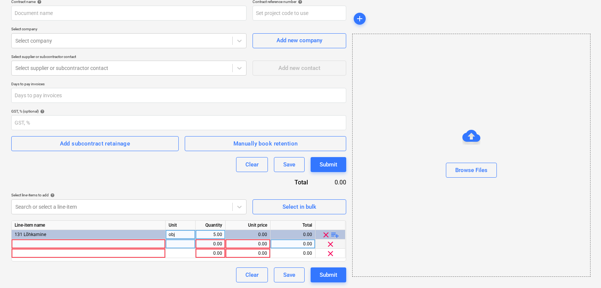
click at [90, 247] on div at bounding box center [89, 244] width 154 height 9
type input "S"
type input "Item 1"
click at [43, 279] on div "Clear Save Submit" at bounding box center [178, 275] width 335 height 15
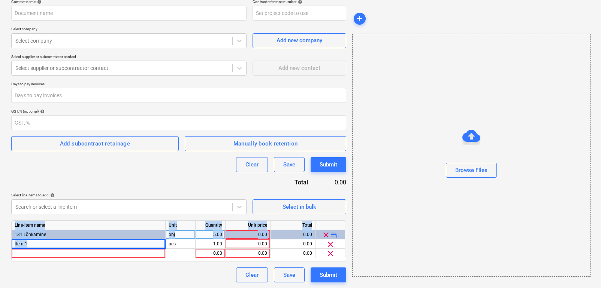
drag, startPoint x: 32, startPoint y: 247, endPoint x: -12, endPoint y: 247, distance: 43.8
click at [0, 226] on html "Sales Projects Contacts Company Consolidated Invoices 1 Inbox 9+ Approvals Reso…" at bounding box center [300, 82] width 601 height 288
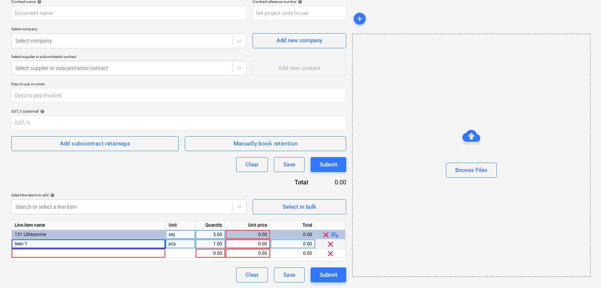
click at [36, 245] on div "Item 1" at bounding box center [89, 244] width 154 height 9
click at [40, 243] on input "Item 1" at bounding box center [89, 244] width 154 height 9
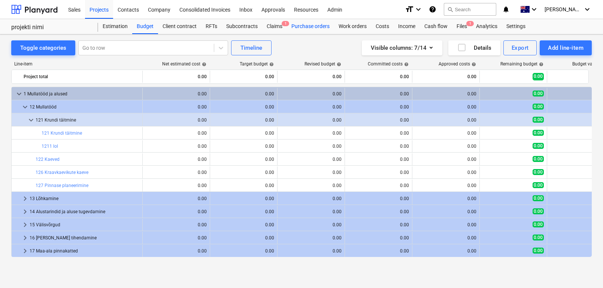
click at [266, 43] on button "Timeline" at bounding box center [251, 47] width 40 height 15
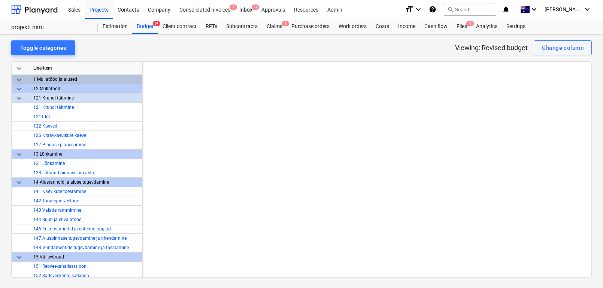
scroll to position [0, 5578]
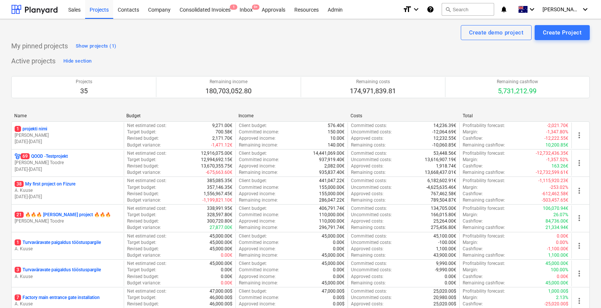
click at [591, 13] on div "Sales Projects Contacts Company Consolidated Invoices 1 Inbox 9+ Approvals Reso…" at bounding box center [300, 9] width 601 height 19
click at [572, 9] on span "[PERSON_NAME]" at bounding box center [560, 9] width 37 height 6
click at [557, 45] on div "Log out" at bounding box center [566, 41] width 45 height 12
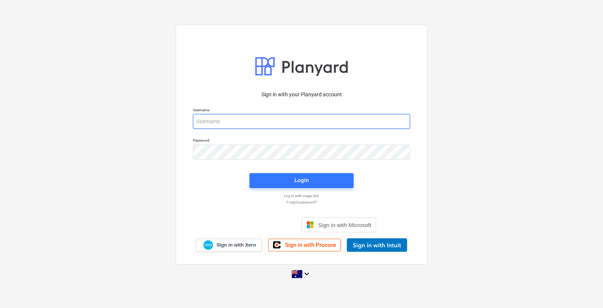
click at [252, 121] on input "email" at bounding box center [301, 121] width 217 height 15
type input "carl+tm@planyard.com"
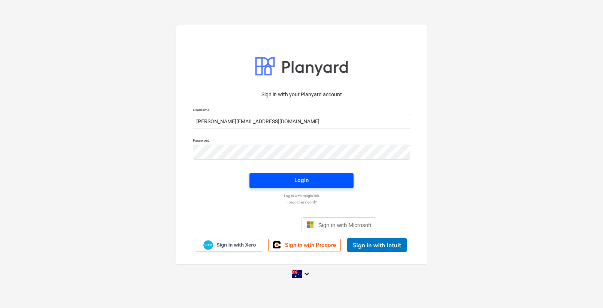
click at [279, 186] on button "Login" at bounding box center [302, 180] width 104 height 15
